Goal: Find specific page/section: Locate a particular part of the current website

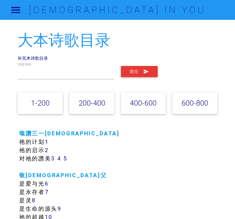
scroll to position [19, 0]
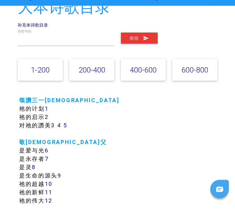
click at [34, 55] on input "text" at bounding box center [66, 53] width 97 height 13
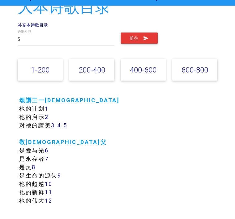
type input "5"
click at [138, 55] on button "前往" at bounding box center [139, 52] width 37 height 11
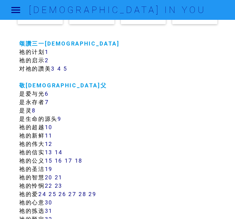
scroll to position [116, 0]
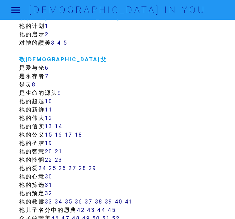
click at [28, 10] on nav "[DEMOGRAPHIC_DATA] IN YOU Main Contact Main Contact" at bounding box center [117, 10] width 235 height 20
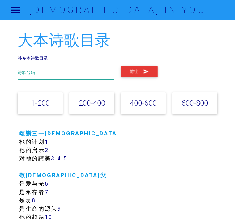
click at [45, 72] on input "text" at bounding box center [66, 72] width 97 height 13
click at [138, 64] on div "120 诗歌号码 前往" at bounding box center [118, 73] width 207 height 22
click at [138, 69] on button "前往" at bounding box center [139, 71] width 37 height 11
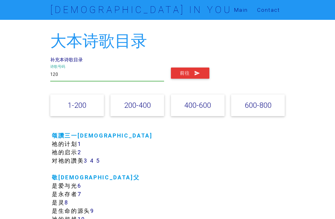
click at [64, 73] on input "120" at bounding box center [107, 75] width 114 height 14
click at [188, 77] on button "前往" at bounding box center [190, 73] width 38 height 11
click at [179, 72] on button "前往" at bounding box center [190, 73] width 38 height 11
click at [66, 77] on input "129" at bounding box center [107, 75] width 114 height 14
type input "1"
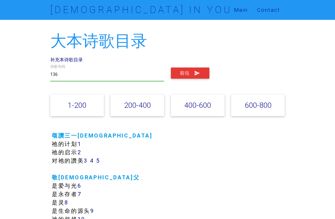
click at [194, 75] on icon "submit" at bounding box center [197, 73] width 6 height 11
click at [68, 79] on input "136" at bounding box center [107, 75] width 114 height 14
click at [181, 72] on button "前往" at bounding box center [190, 73] width 38 height 11
click at [65, 80] on input "133" at bounding box center [107, 75] width 114 height 14
type input "1"
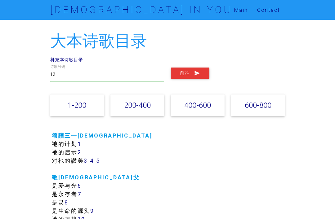
click at [176, 78] on button "前往" at bounding box center [190, 73] width 38 height 11
click at [73, 76] on input "12" at bounding box center [107, 75] width 114 height 14
click at [63, 76] on input "12" at bounding box center [107, 75] width 114 height 14
click at [183, 76] on button "前往" at bounding box center [190, 73] width 38 height 11
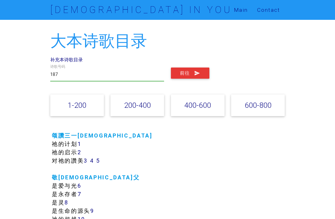
click at [68, 86] on div "187 诗歌号码" at bounding box center [107, 77] width 121 height 19
click at [69, 74] on input "187" at bounding box center [107, 75] width 114 height 14
type input "1"
click at [186, 71] on button "前往" at bounding box center [190, 73] width 38 height 11
click at [61, 72] on input "31" at bounding box center [107, 75] width 114 height 14
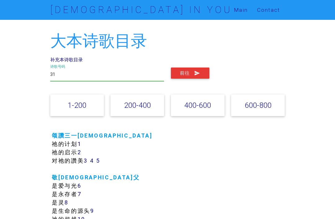
type input "3"
click at [191, 69] on button "前往" at bounding box center [190, 73] width 38 height 11
click at [56, 81] on input "12" at bounding box center [107, 75] width 114 height 14
type input "1"
type input "3"
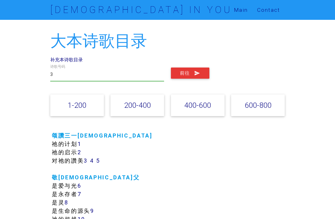
click at [189, 77] on button "前往" at bounding box center [190, 73] width 38 height 11
